Goal: Task Accomplishment & Management: Use online tool/utility

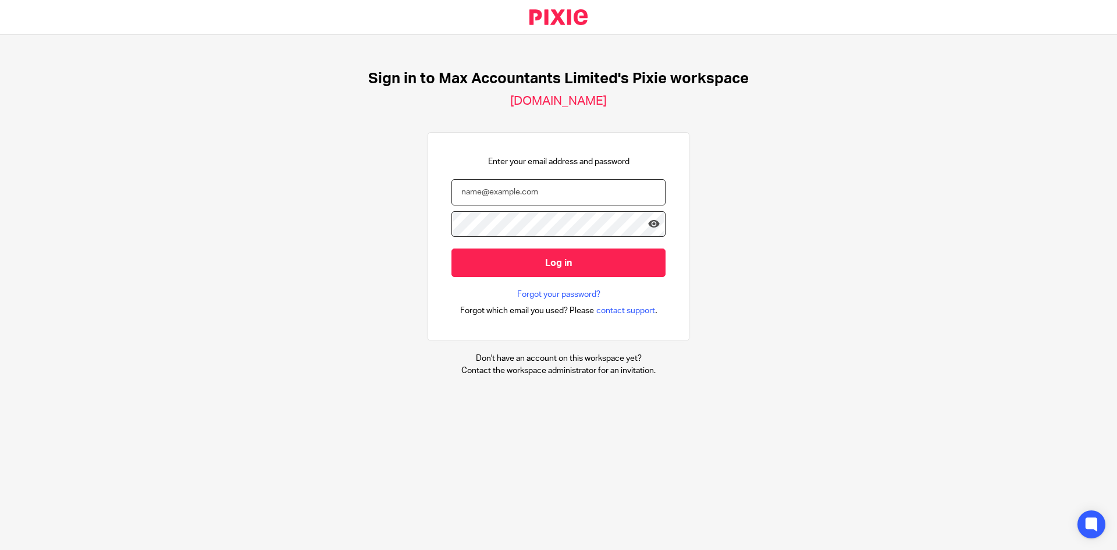
type input "[EMAIL_ADDRESS][DOMAIN_NAME]"
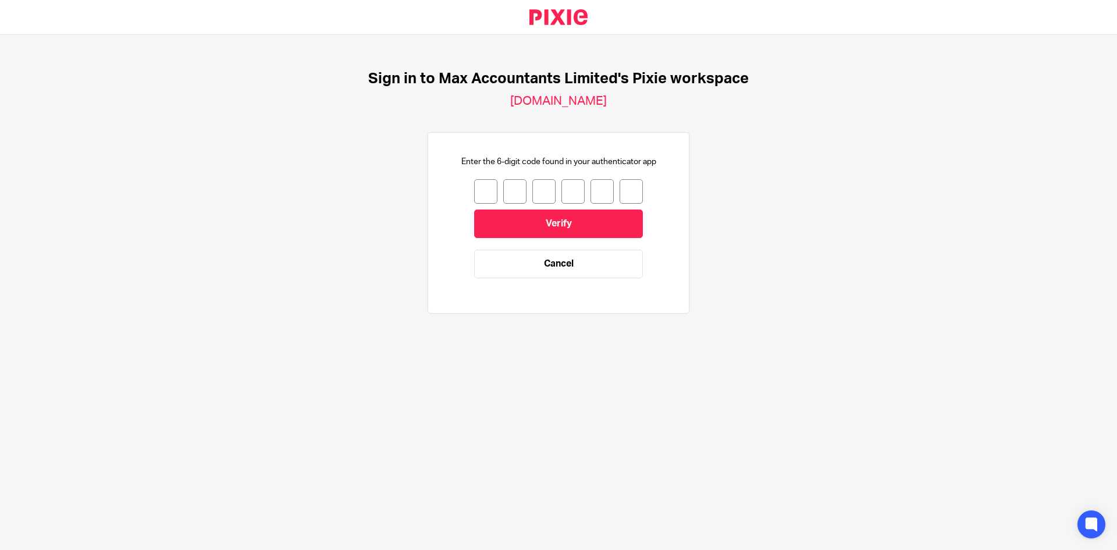
click at [489, 194] on div at bounding box center [558, 191] width 169 height 24
type input "8"
type input "1"
type input "4"
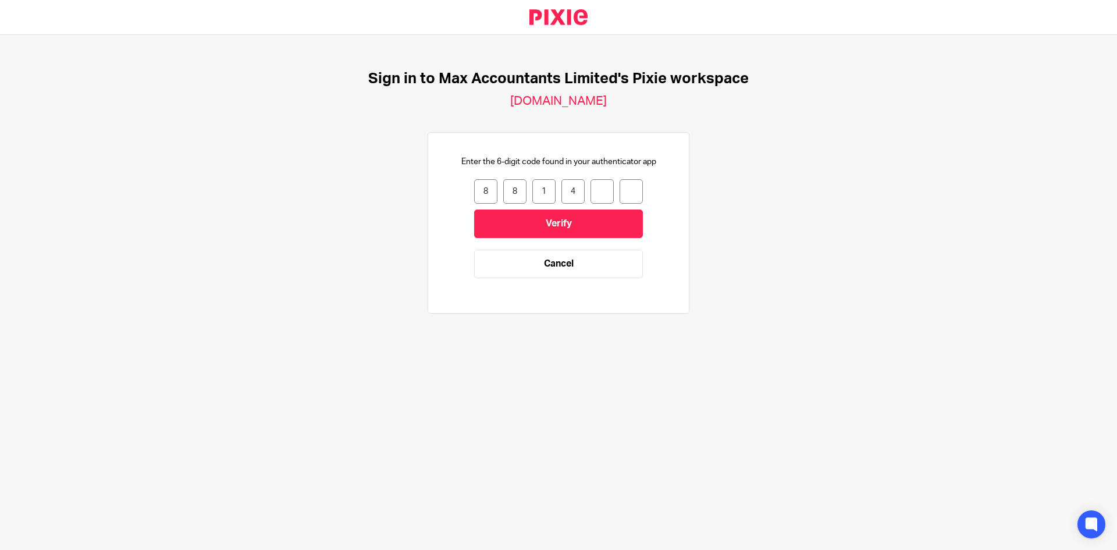
type input "5"
type input "7"
click at [531, 227] on input "Verify" at bounding box center [558, 223] width 169 height 29
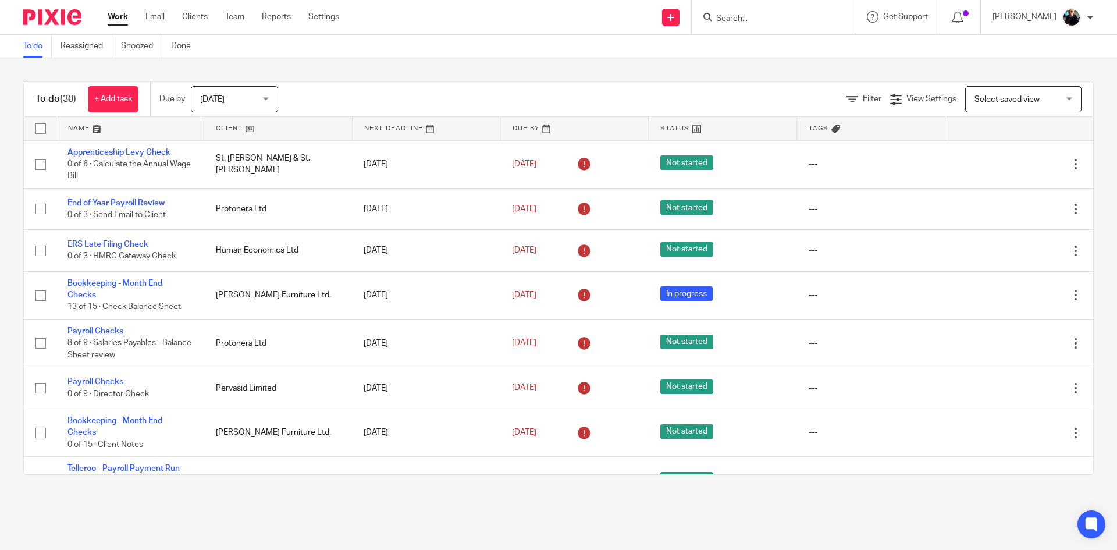
click at [752, 18] on input "Search" at bounding box center [767, 19] width 105 height 10
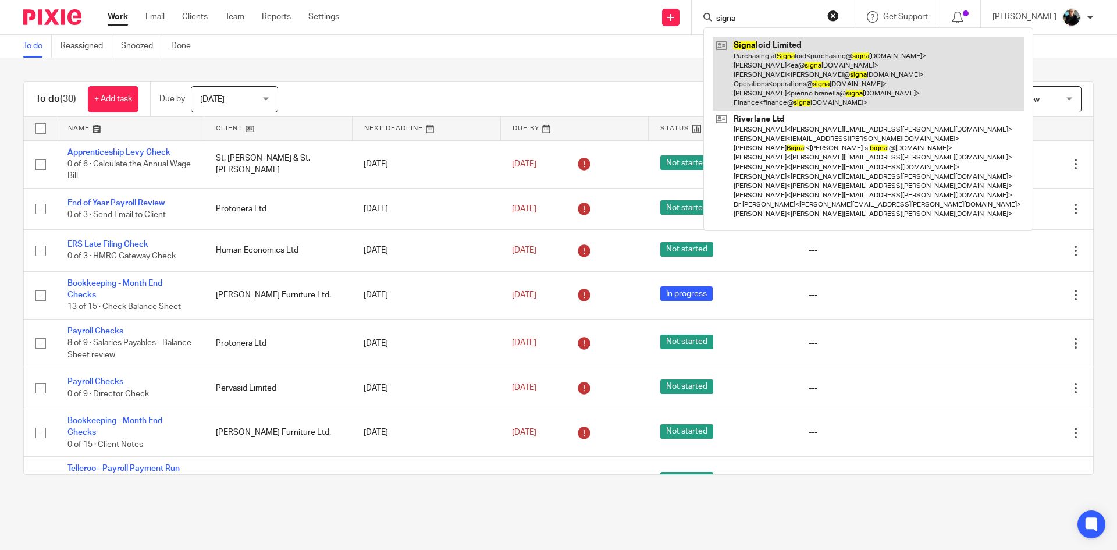
type input "signa"
click at [748, 80] on link at bounding box center [868, 74] width 311 height 74
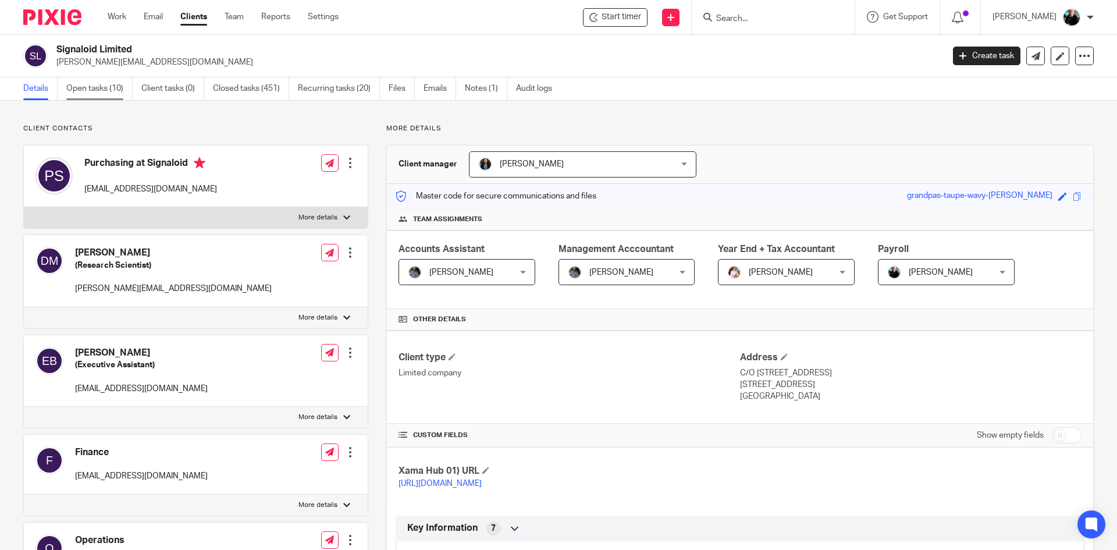
click at [109, 84] on link "Open tasks (10)" at bounding box center [99, 88] width 66 height 23
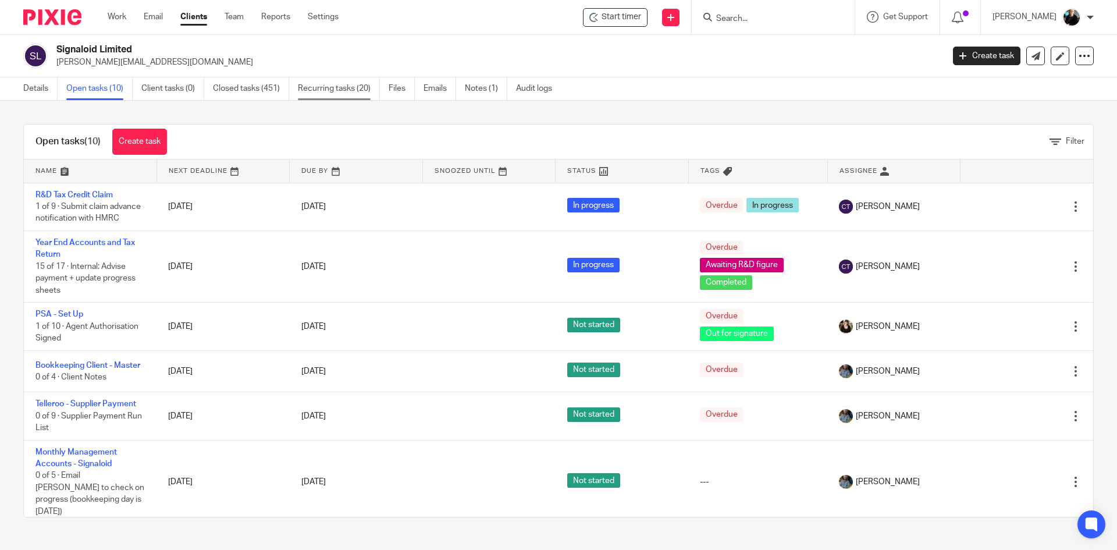
click at [321, 86] on link "Recurring tasks (20)" at bounding box center [339, 88] width 82 height 23
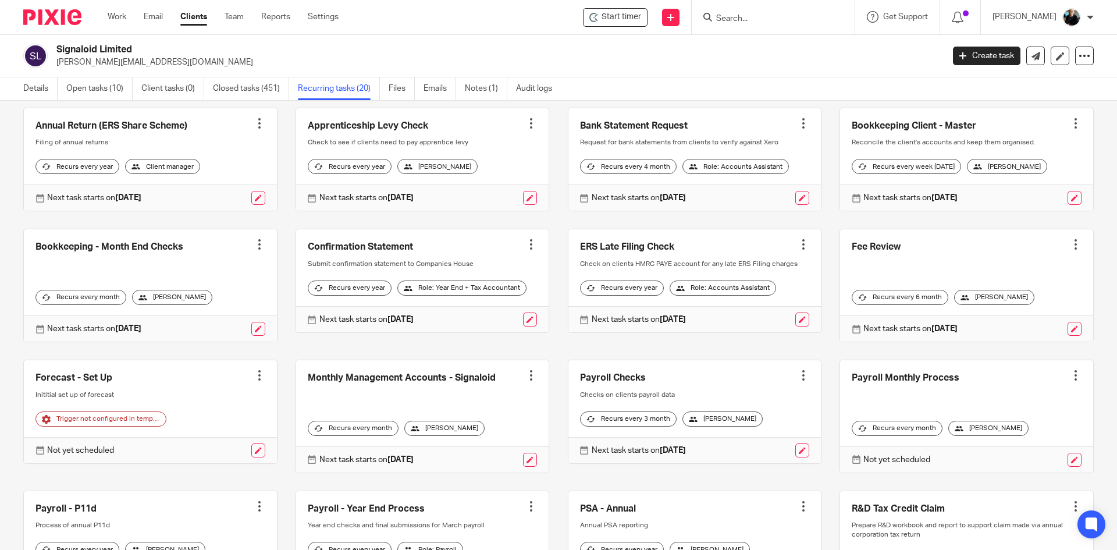
scroll to position [175, 0]
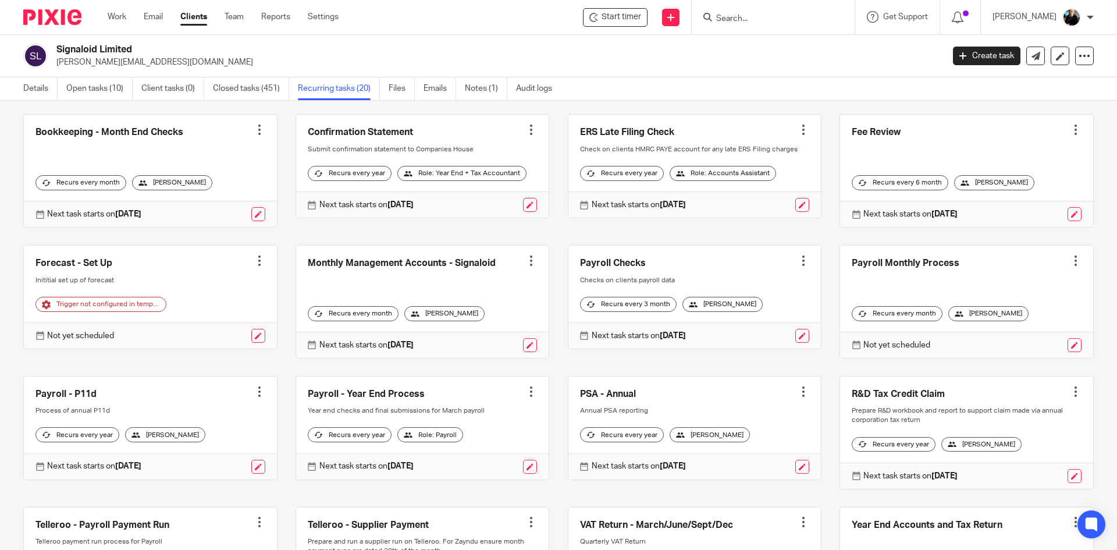
click at [1070, 267] on div at bounding box center [1076, 261] width 12 height 12
click at [1003, 295] on link "Create task" at bounding box center [1015, 295] width 93 height 17
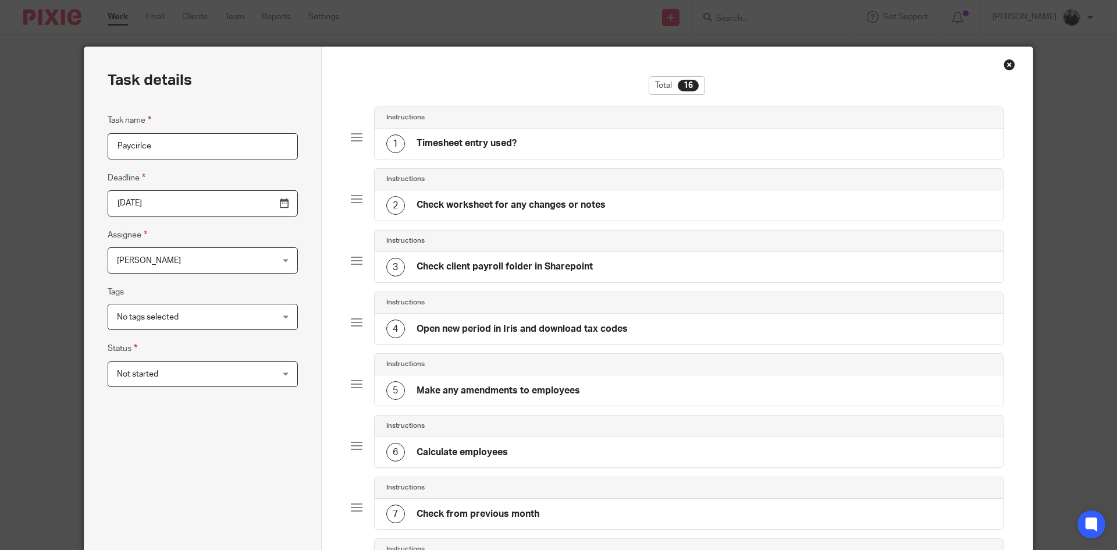
type input "Paycirlce"
click at [1008, 63] on div "Close this dialog window" at bounding box center [1010, 65] width 12 height 12
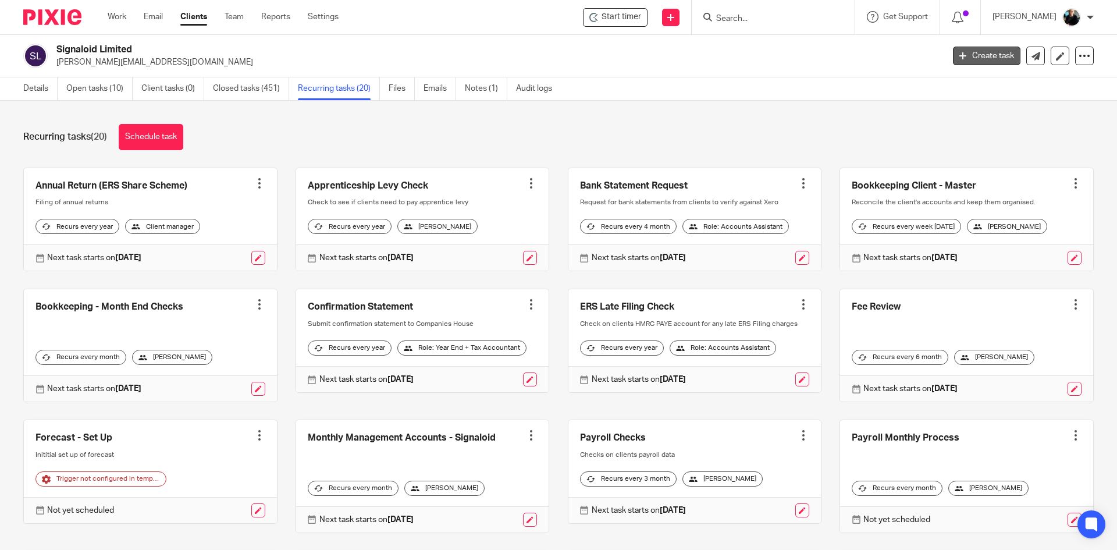
click at [973, 63] on link "Create task" at bounding box center [987, 56] width 68 height 19
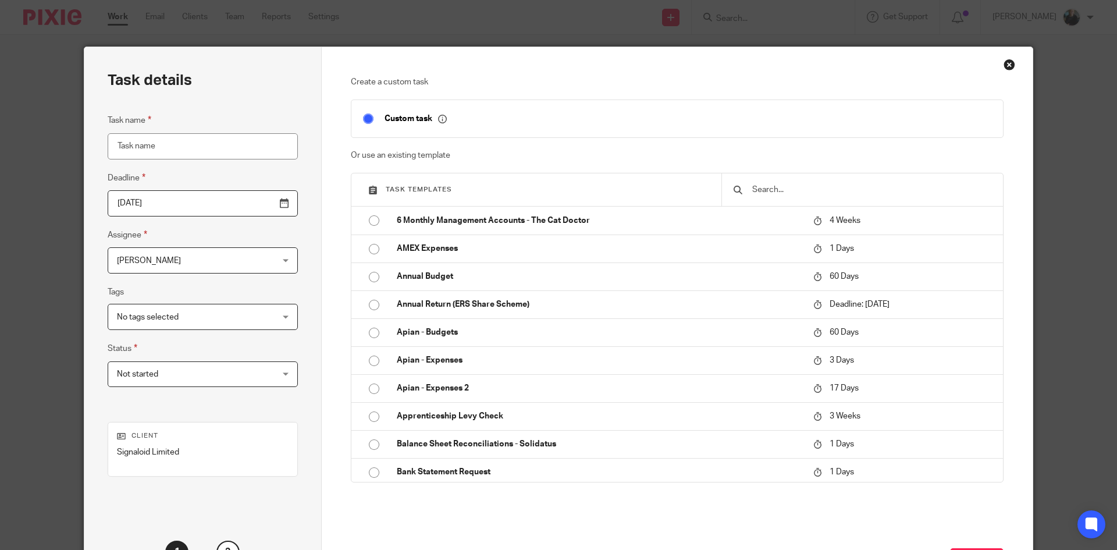
click at [760, 189] on input "text" at bounding box center [871, 189] width 240 height 13
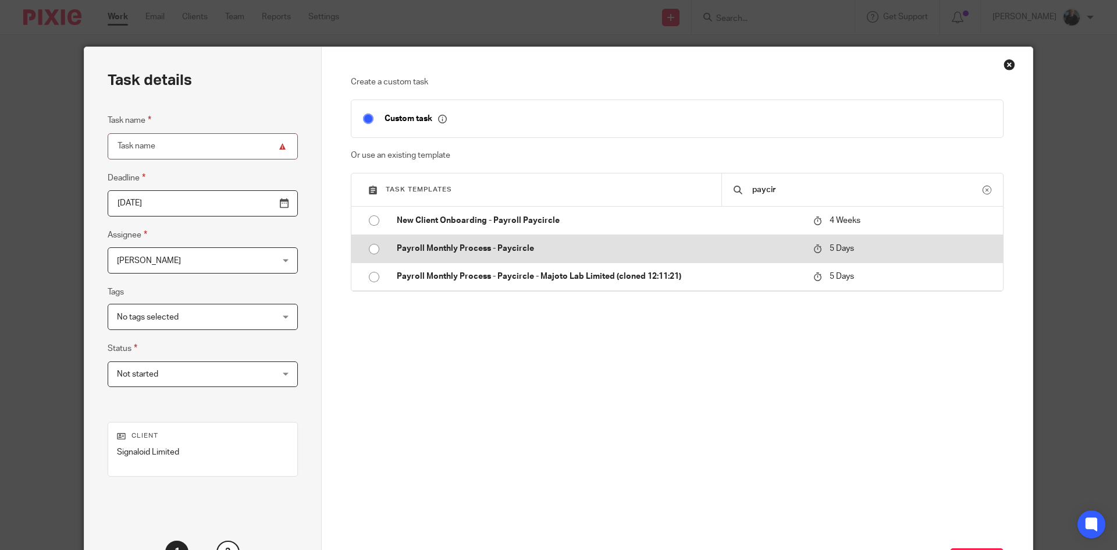
type input "paycir"
click at [367, 250] on input "radio" at bounding box center [374, 249] width 22 height 22
type input "[DATE]"
type input "Payroll Monthly Process - Paycircle"
checkbox input "false"
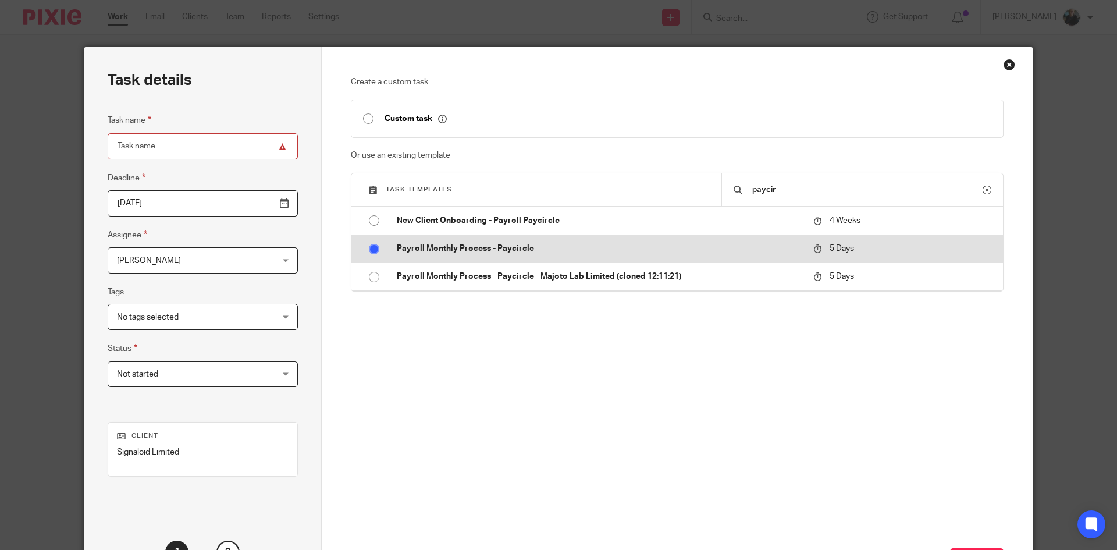
radio input "false"
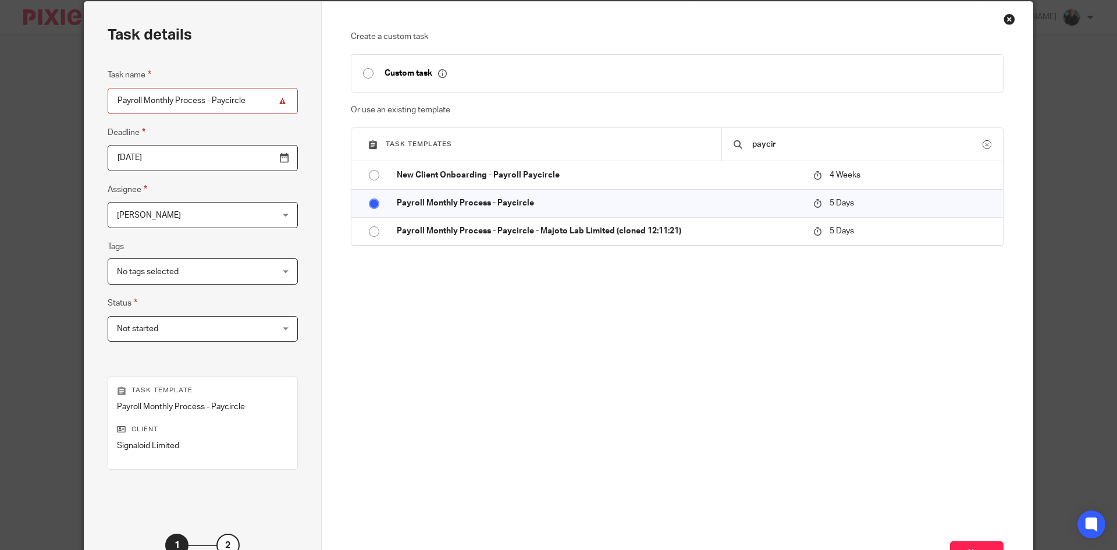
scroll to position [138, 0]
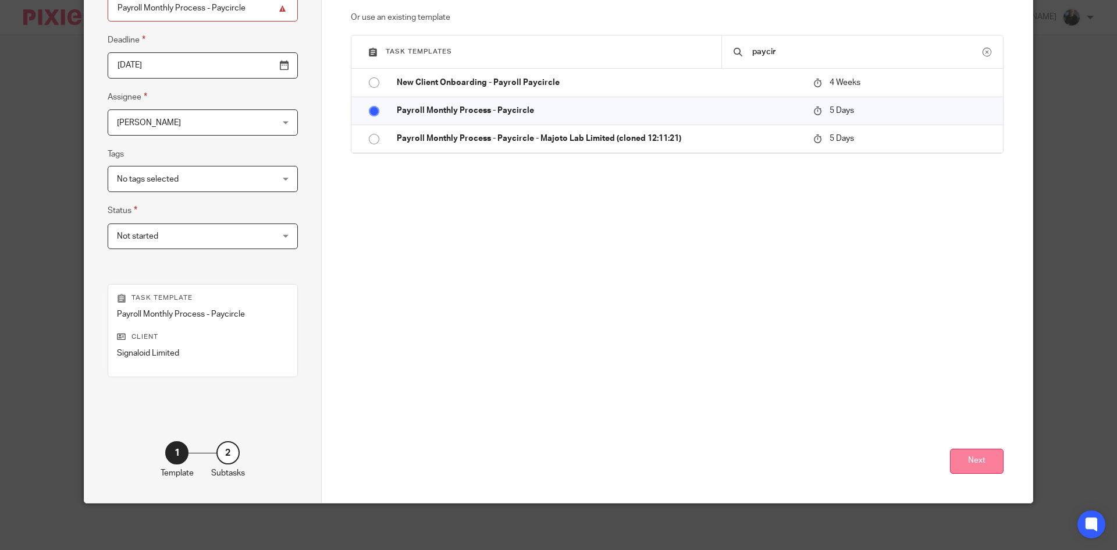
click at [974, 457] on button "Next" at bounding box center [977, 461] width 54 height 25
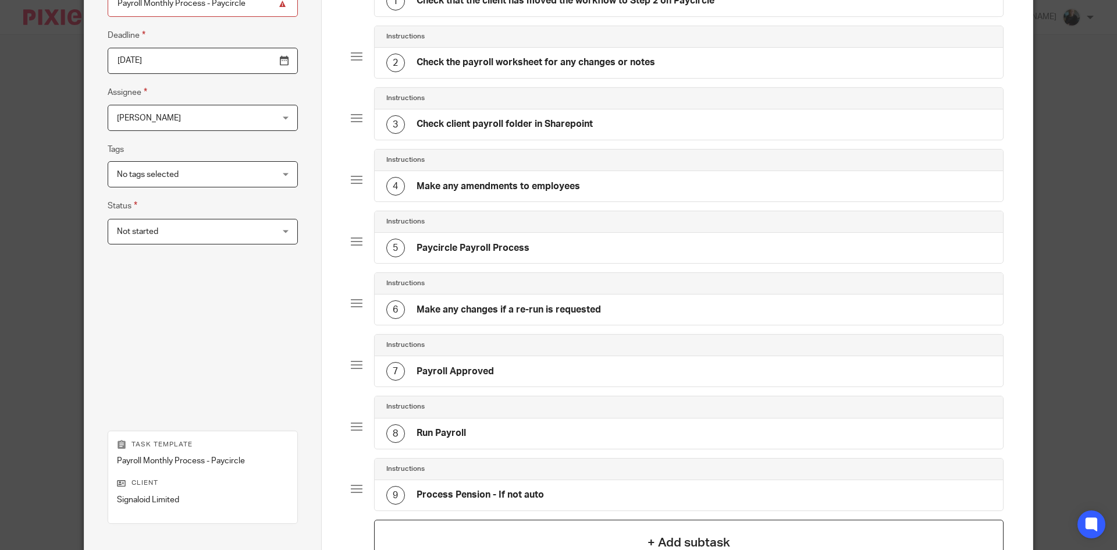
scroll to position [233, 0]
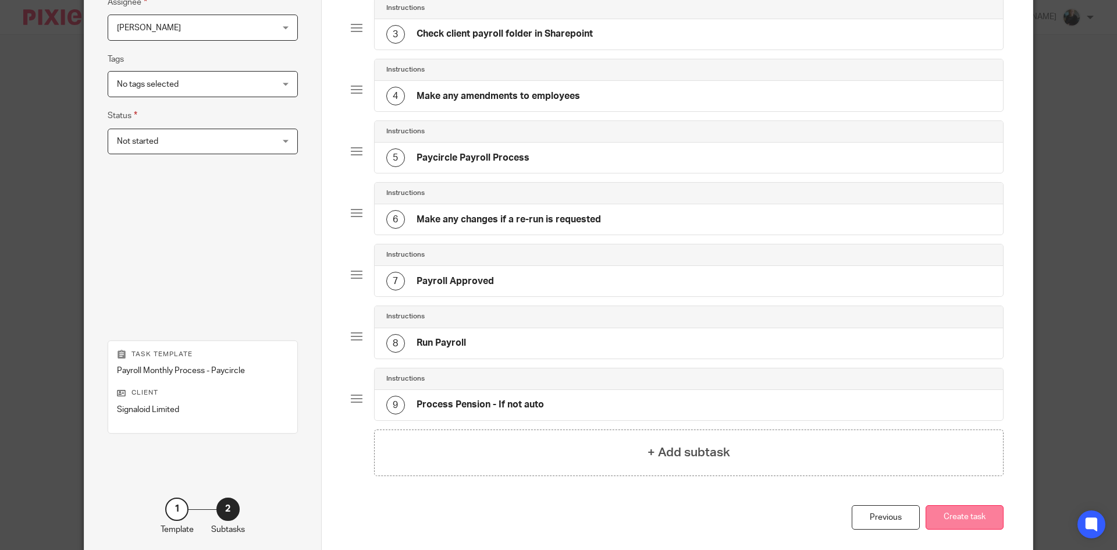
click at [958, 519] on button "Create task" at bounding box center [965, 517] width 78 height 25
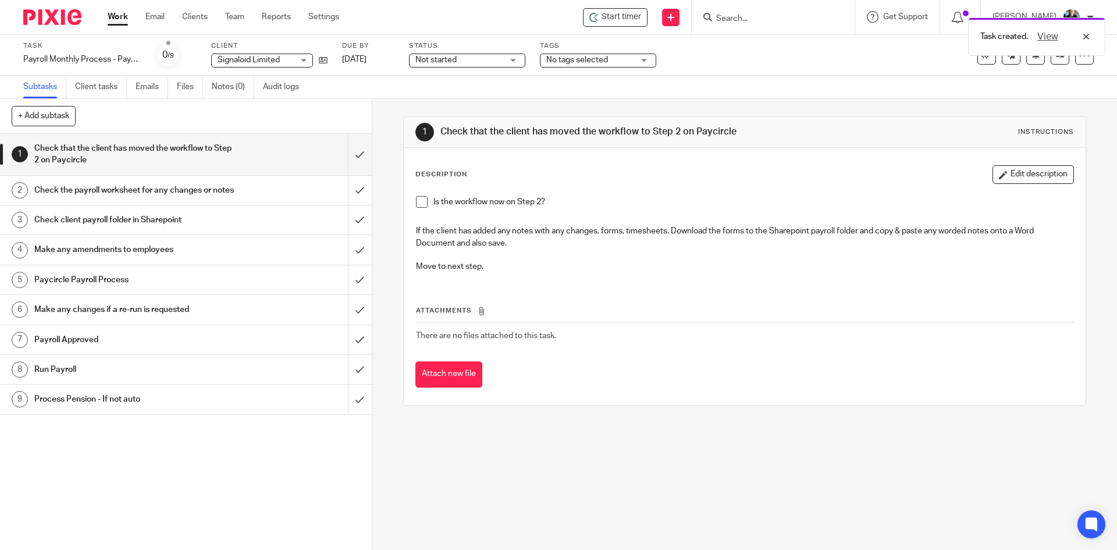
click at [630, 12] on div "Task created. View" at bounding box center [832, 34] width 547 height 44
click at [619, 19] on span "Start timer" at bounding box center [622, 17] width 40 height 12
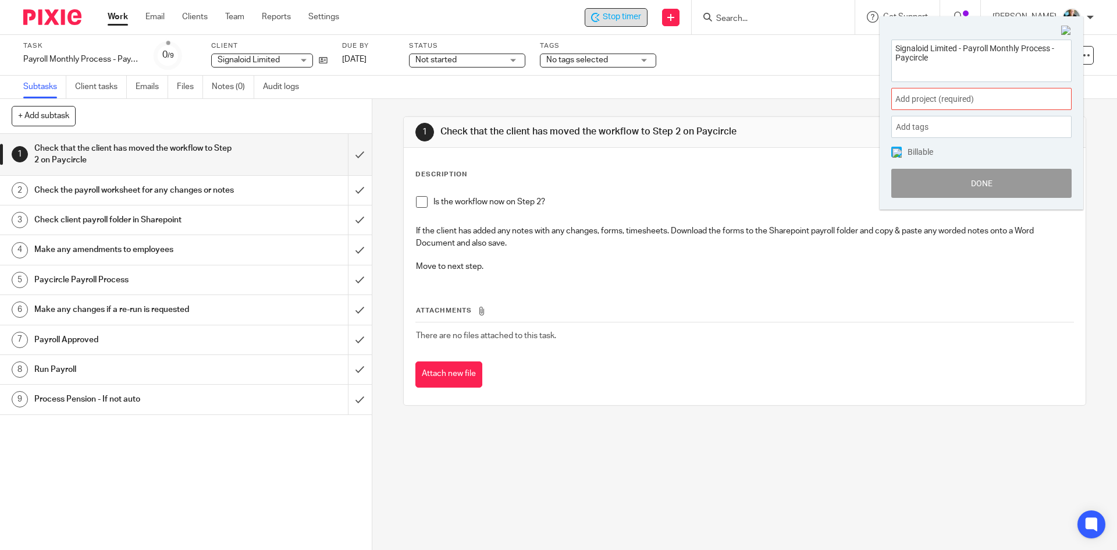
click at [923, 99] on span "Add project (required) :" at bounding box center [969, 99] width 147 height 12
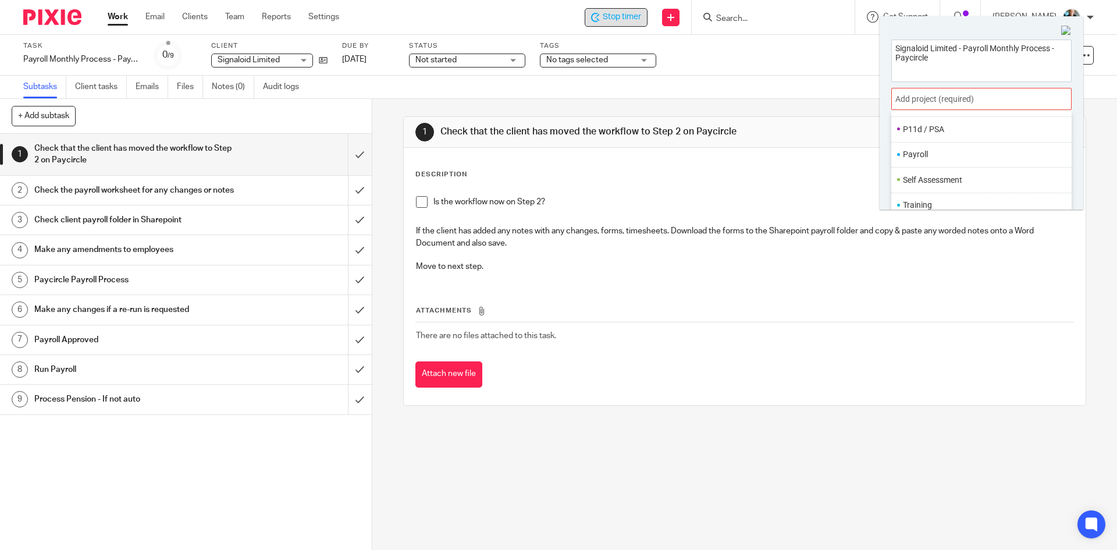
scroll to position [436, 0]
click at [922, 156] on li "Payroll" at bounding box center [979, 153] width 152 height 12
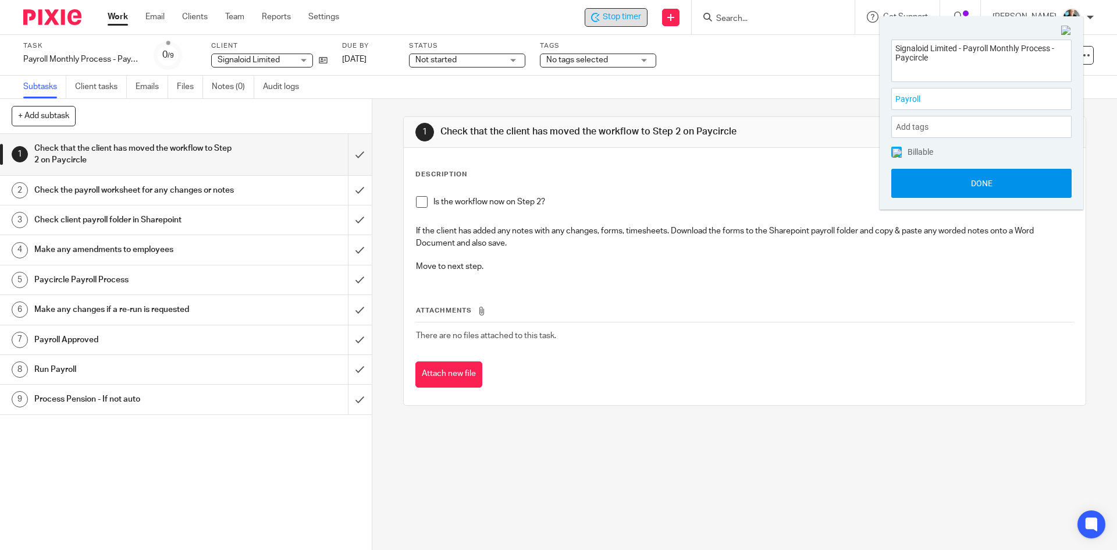
click at [952, 187] on button "Done" at bounding box center [981, 183] width 180 height 29
